Goal: Task Accomplishment & Management: Manage account settings

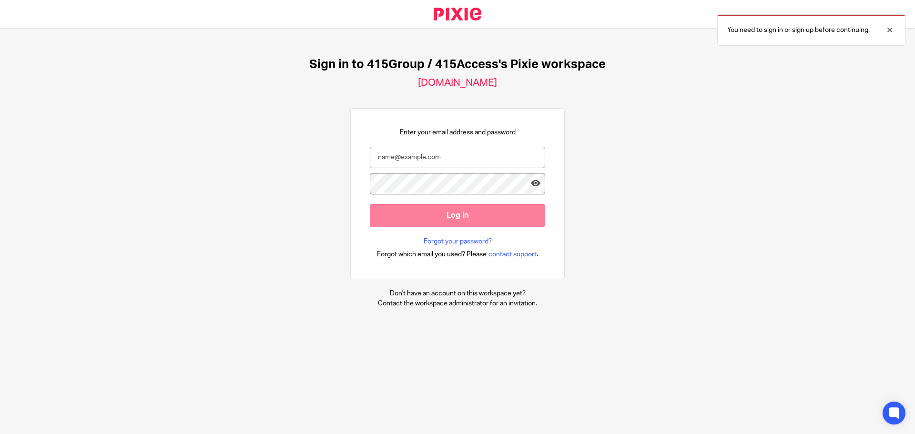
type input "[EMAIL_ADDRESS][DOMAIN_NAME]"
click at [440, 210] on input "Log in" at bounding box center [457, 215] width 175 height 23
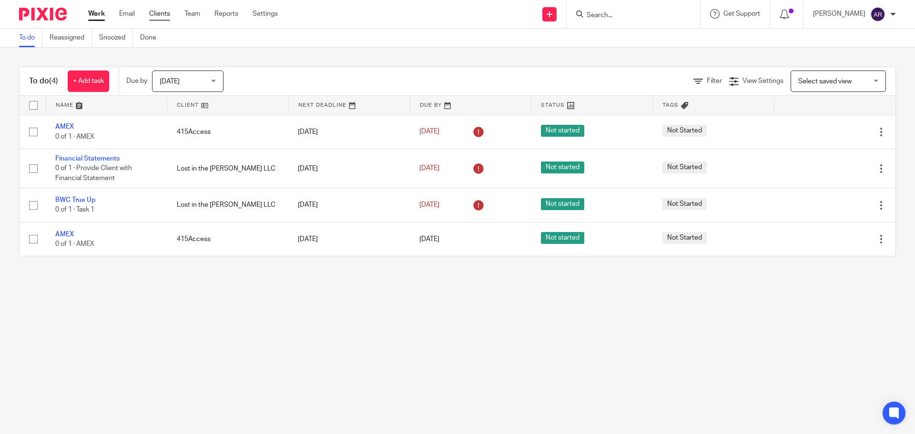
click at [161, 14] on link "Clients" at bounding box center [159, 14] width 21 height 10
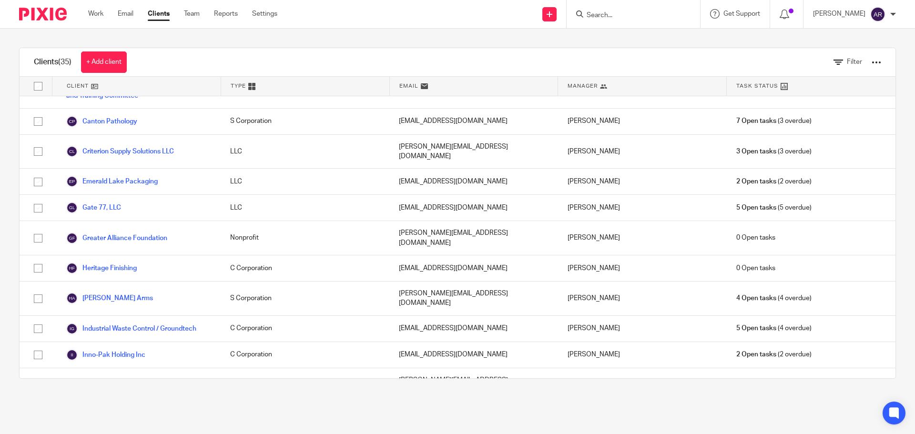
scroll to position [286, 0]
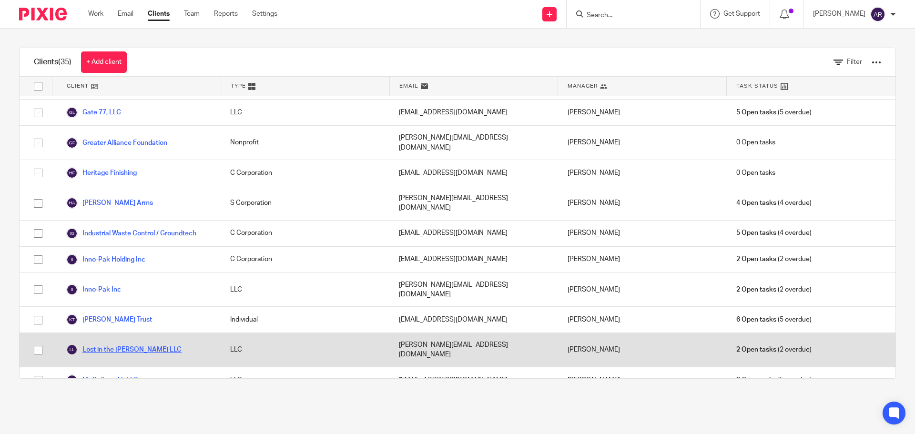
click at [124, 344] on link "Lost in the [PERSON_NAME] LLC" at bounding box center [123, 349] width 115 height 11
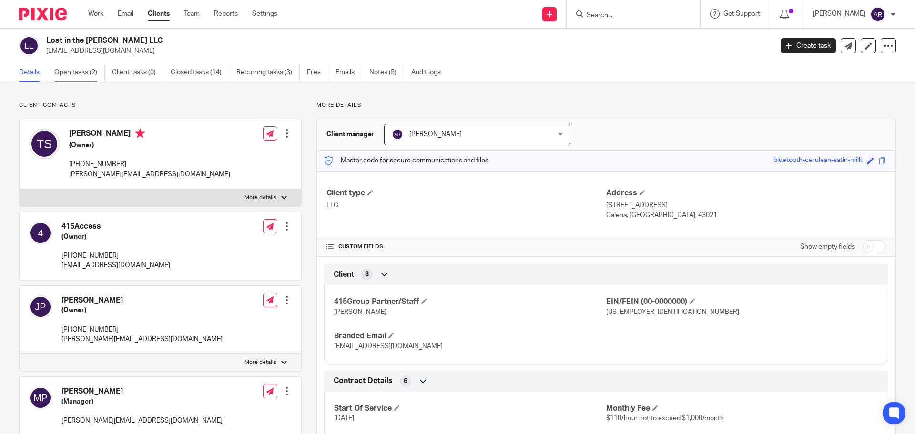
click at [84, 76] on link "Open tasks (2)" at bounding box center [79, 72] width 51 height 19
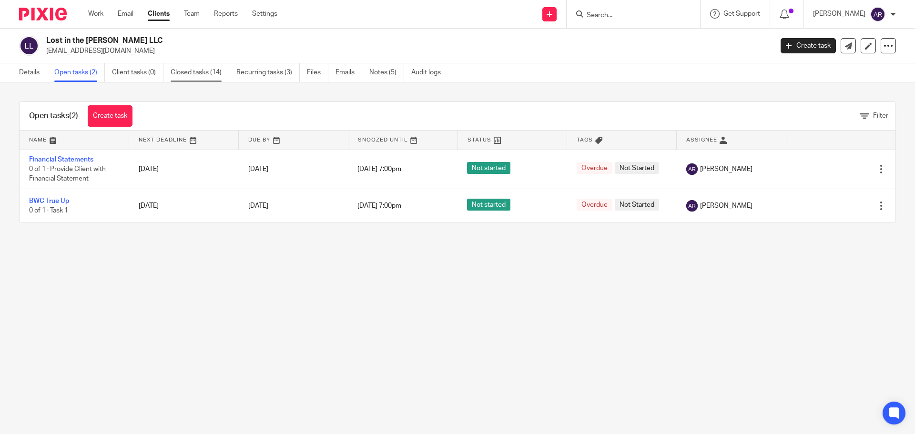
click at [188, 72] on link "Closed tasks (14)" at bounding box center [200, 72] width 59 height 19
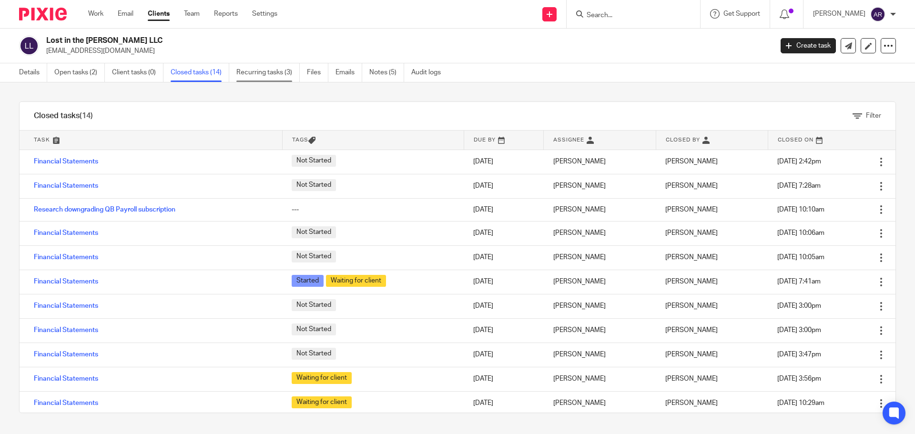
click at [277, 76] on link "Recurring tasks (3)" at bounding box center [267, 72] width 63 height 19
